Goal: Task Accomplishment & Management: Complete application form

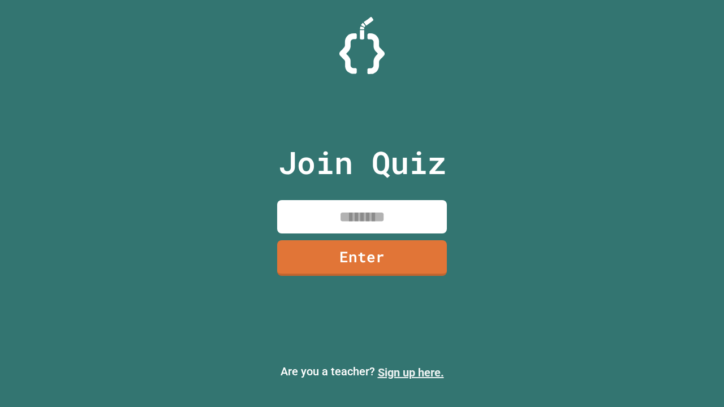
click at [410, 373] on link "Sign up here." at bounding box center [411, 373] width 66 height 14
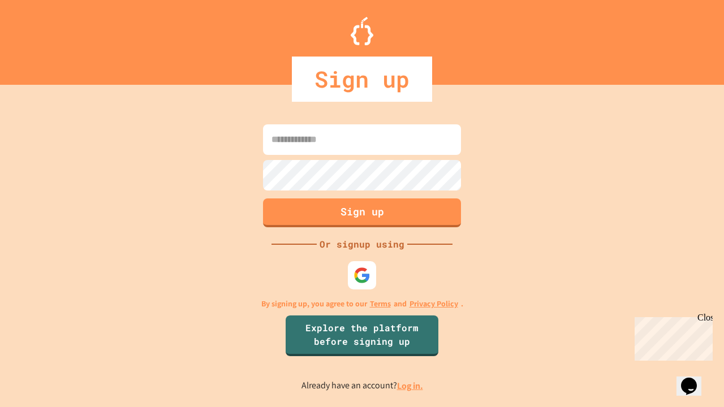
click at [410, 386] on link "Log in." at bounding box center [410, 386] width 26 height 12
